Goal: Task Accomplishment & Management: Use online tool/utility

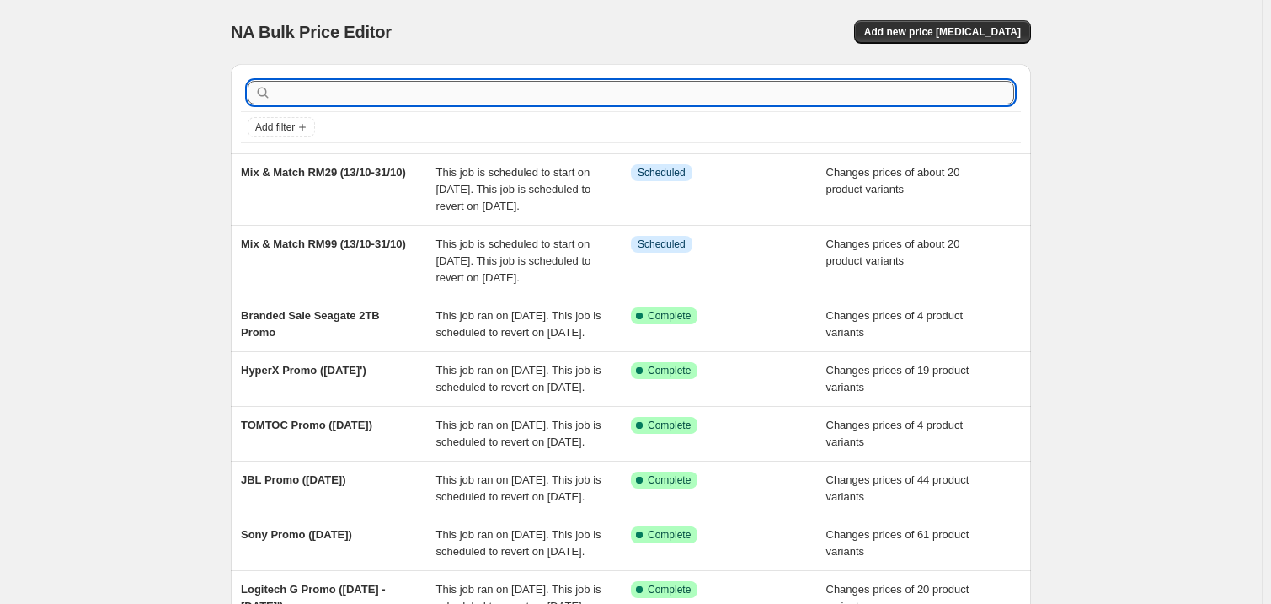
click at [455, 92] on input "text" at bounding box center [645, 93] width 740 height 24
type input "hik"
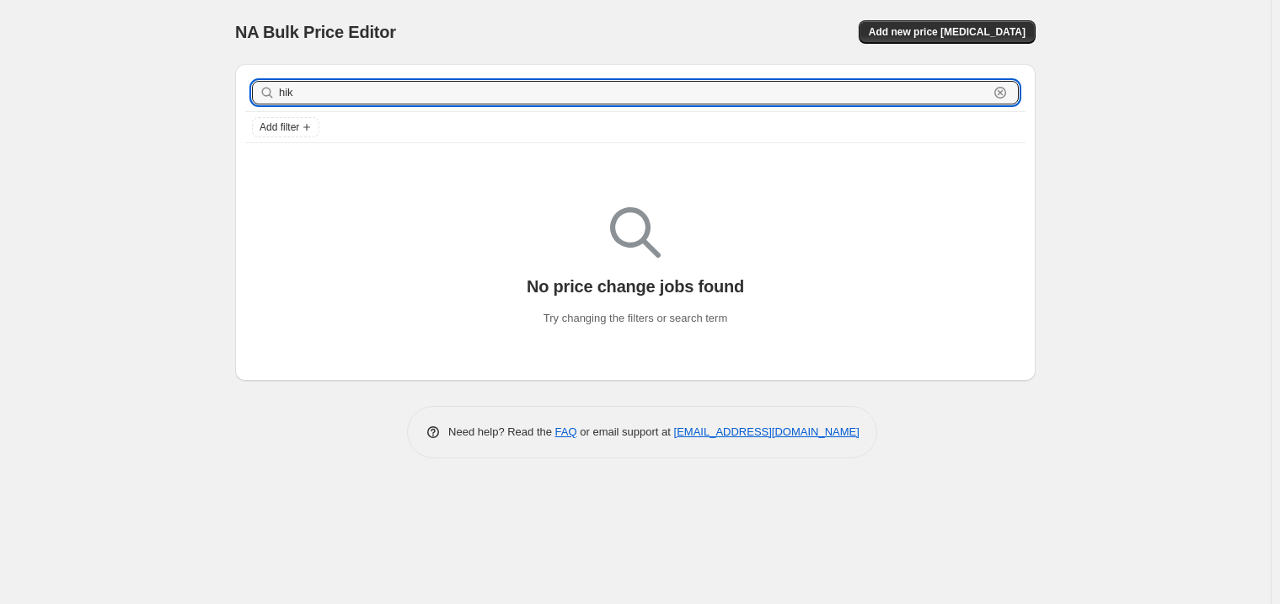
drag, startPoint x: 808, startPoint y: 94, endPoint x: 134, endPoint y: 96, distance: 674.1
click at [134, 96] on div "NA Bulk Price Editor. This page is ready NA Bulk Price Editor Add new price cha…" at bounding box center [635, 302] width 1271 height 604
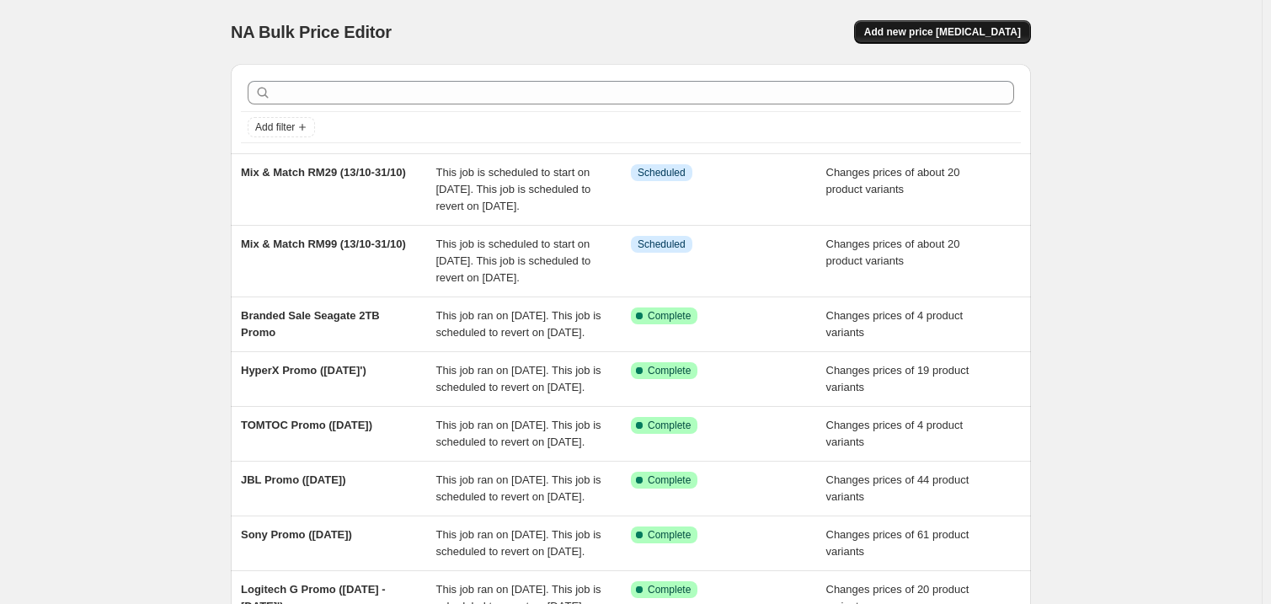
click at [946, 37] on span "Add new price [MEDICAL_DATA]" at bounding box center [942, 31] width 157 height 13
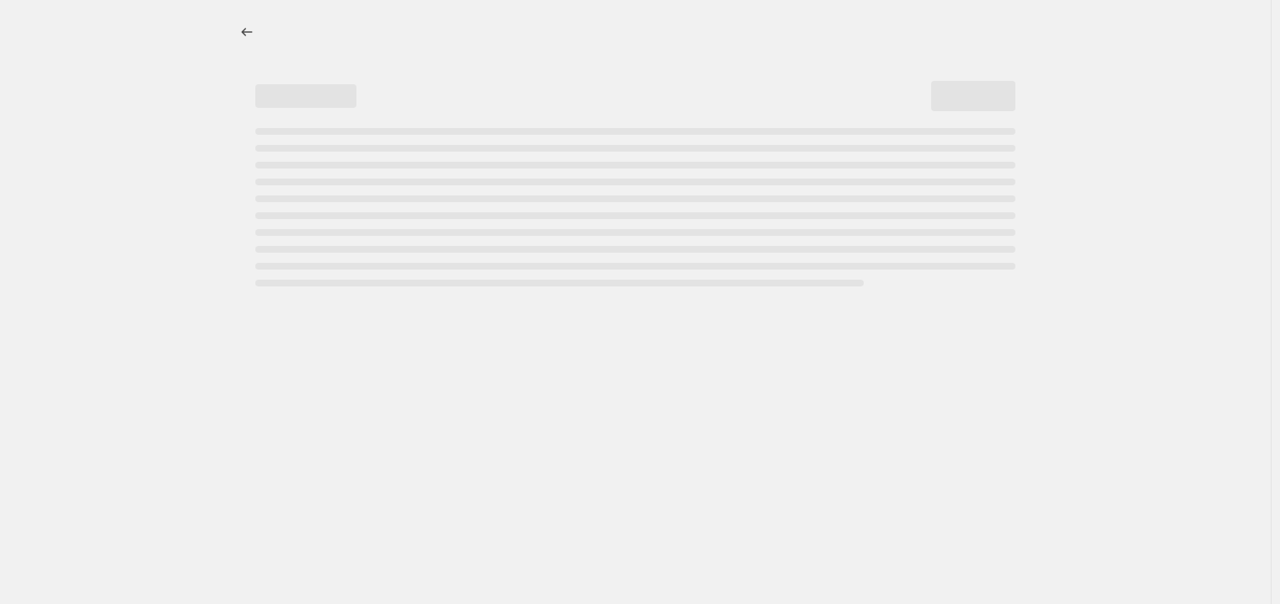
select select "percentage"
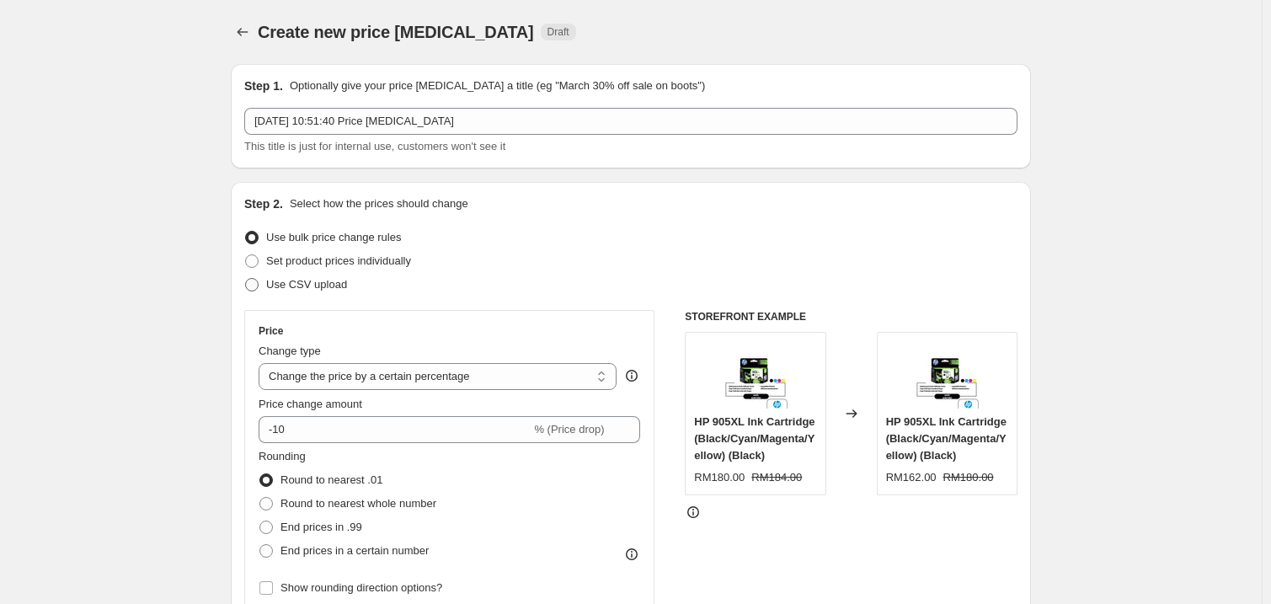
click at [318, 284] on span "Use CSV upload" at bounding box center [306, 284] width 81 height 13
click at [246, 279] on input "Use CSV upload" at bounding box center [245, 278] width 1 height 1
radio input "true"
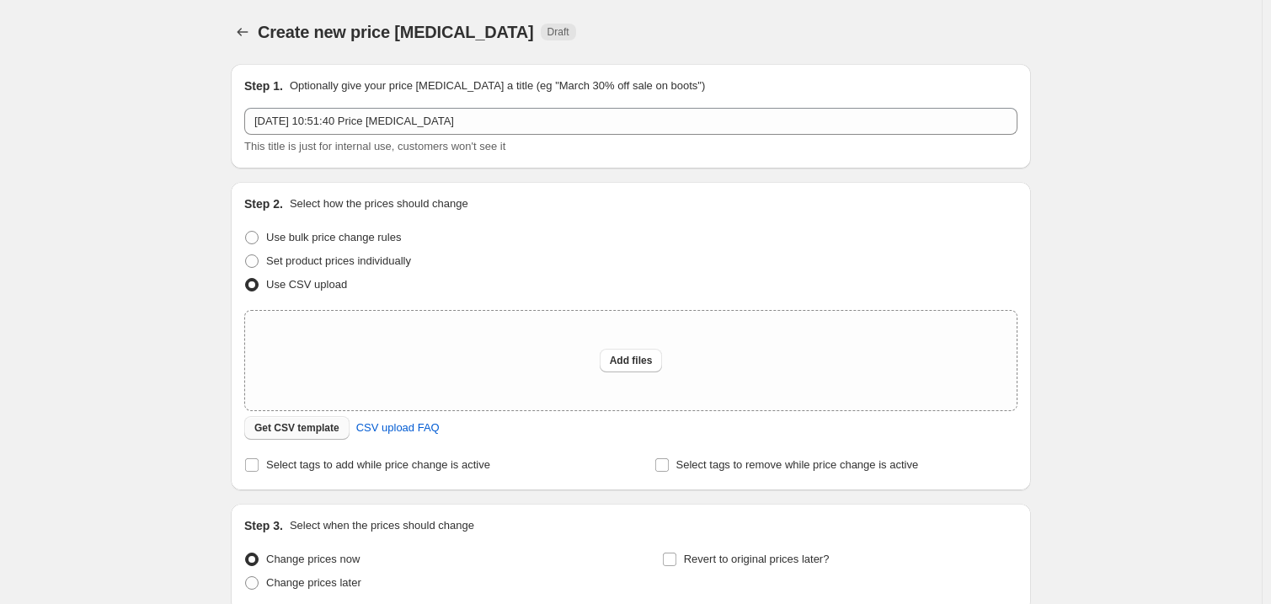
click at [295, 430] on span "Get CSV template" at bounding box center [296, 427] width 85 height 13
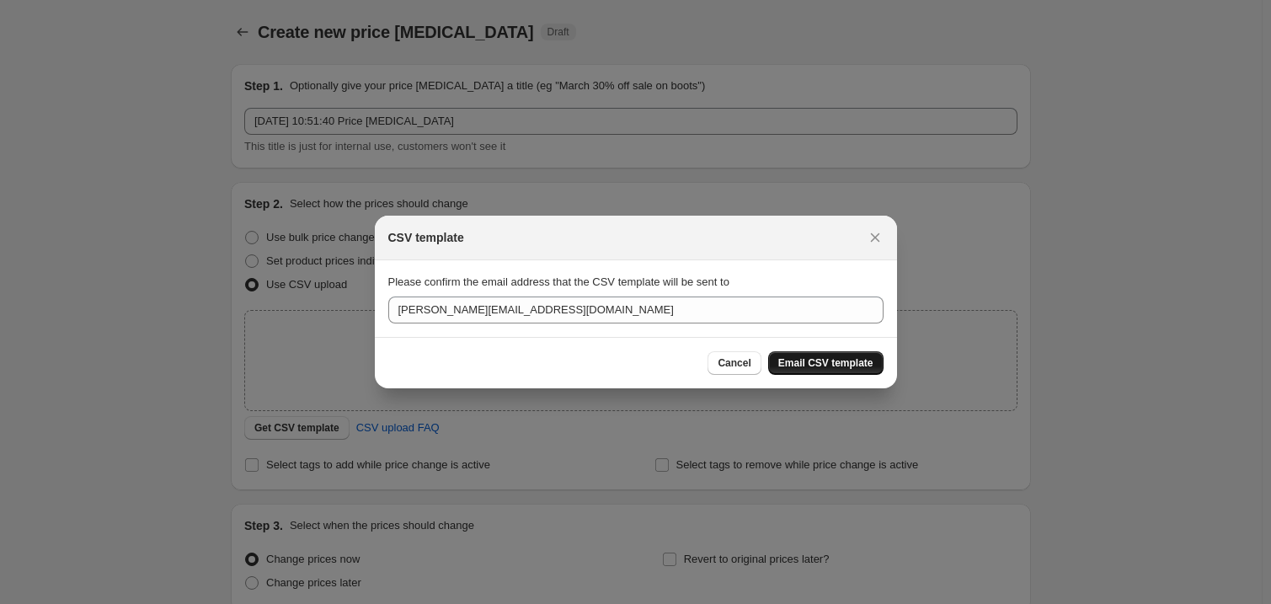
click at [838, 371] on button "Email CSV template" at bounding box center [825, 363] width 115 height 24
